Goal: Task Accomplishment & Management: Complete application form

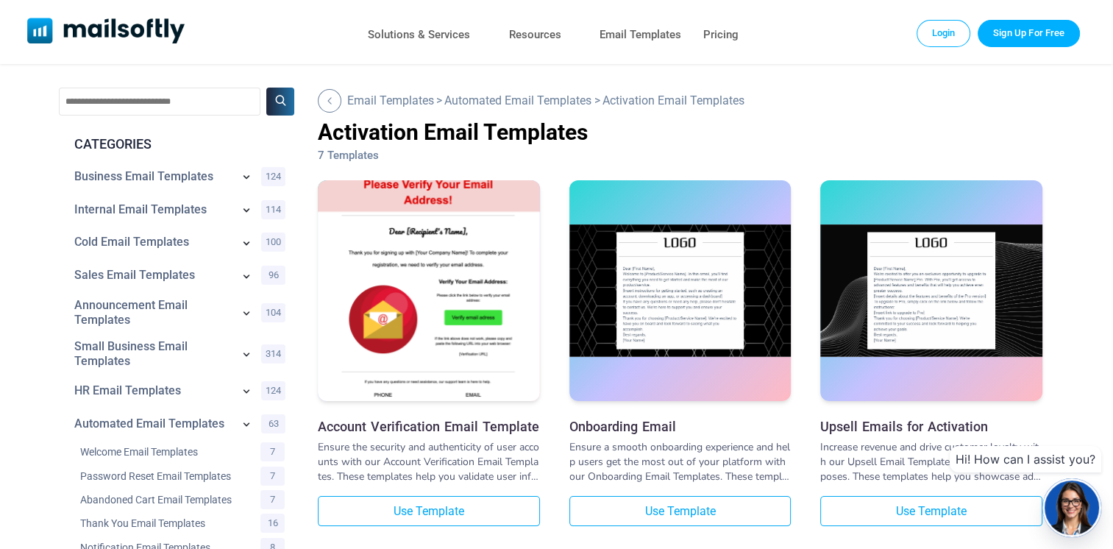
click at [933, 33] on link "Login" at bounding box center [944, 33] width 54 height 26
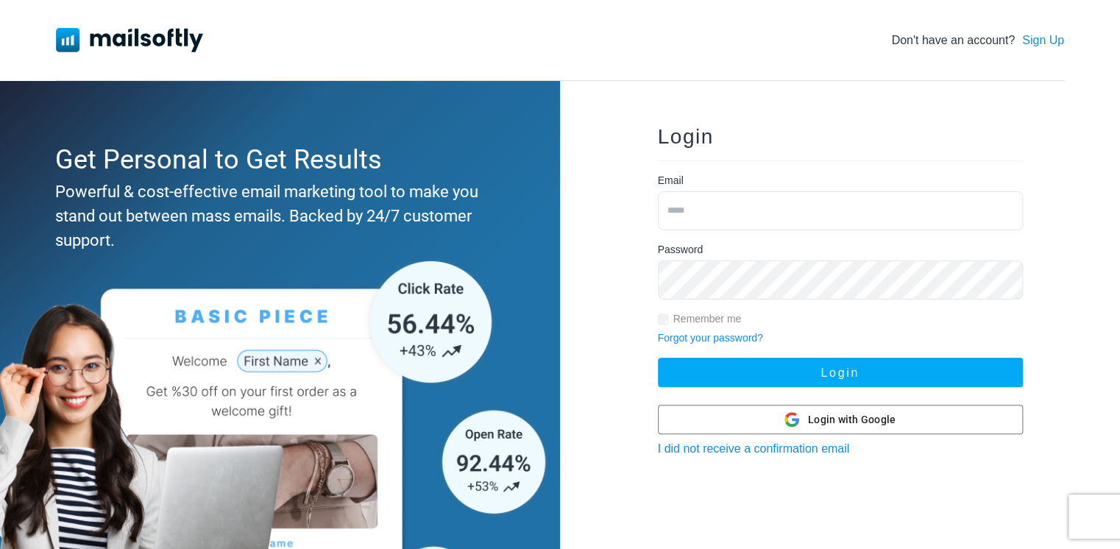
click at [708, 202] on input "email" at bounding box center [840, 210] width 365 height 39
click at [703, 205] on input "email" at bounding box center [840, 210] width 365 height 39
type input "**********"
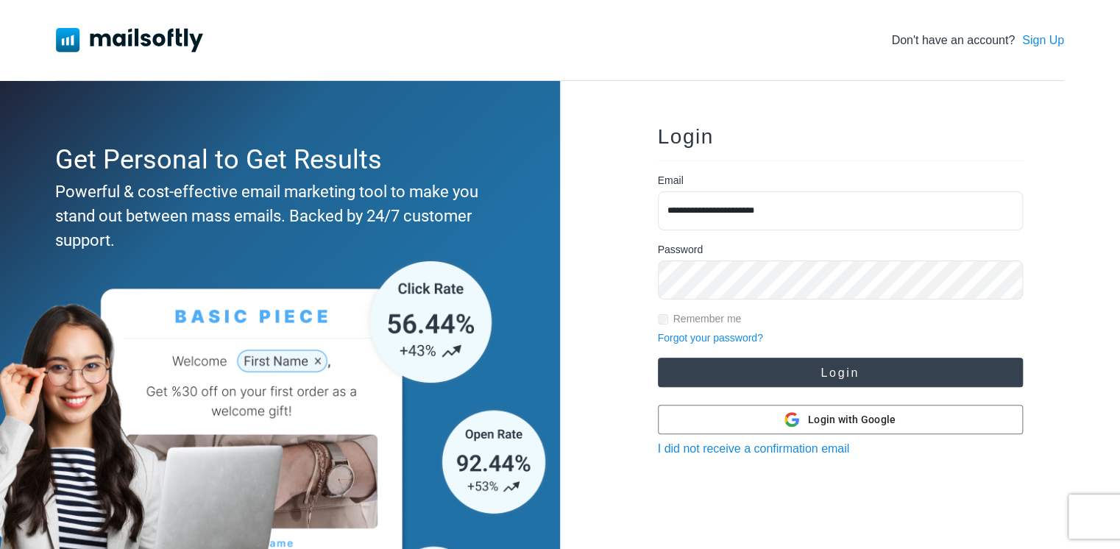
click at [714, 379] on button "Login" at bounding box center [840, 372] width 365 height 29
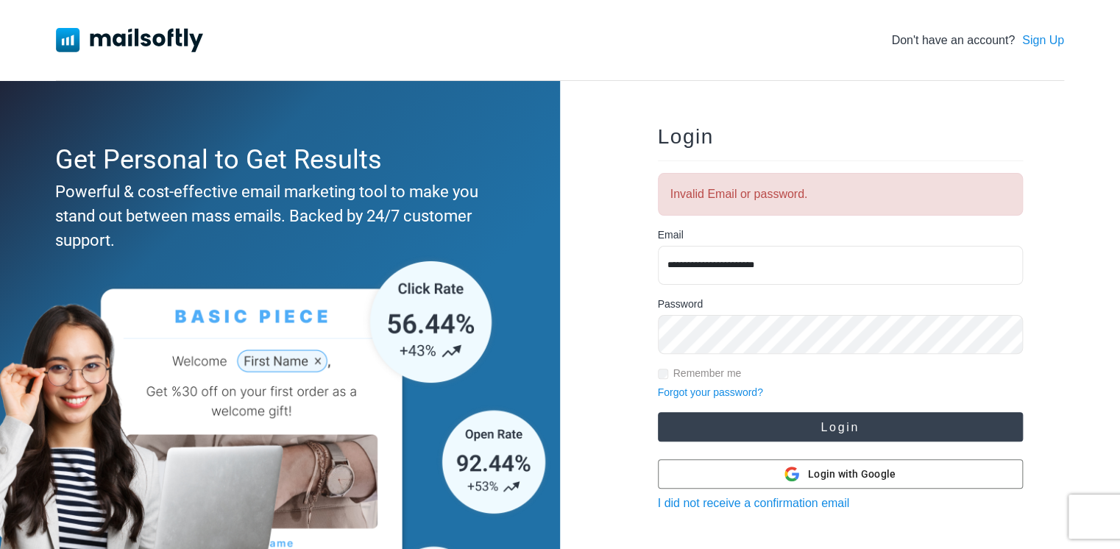
click at [765, 415] on button "Login" at bounding box center [840, 426] width 365 height 29
click at [783, 431] on button "Login" at bounding box center [840, 426] width 365 height 29
click at [727, 420] on button "Login" at bounding box center [840, 426] width 365 height 29
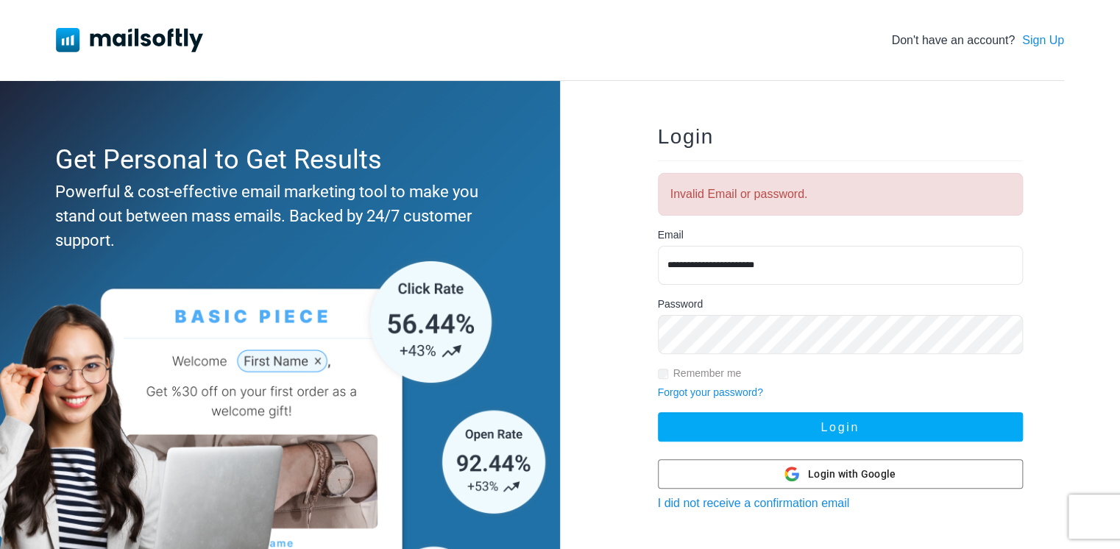
click at [1034, 40] on link "Sign Up" at bounding box center [1043, 41] width 42 height 18
